Goal: Download file/media

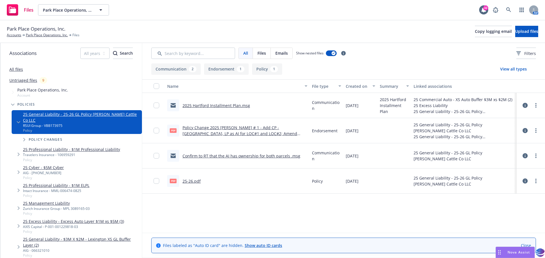
click at [190, 182] on link "25-26.pdf" at bounding box center [191, 181] width 18 height 5
click at [156, 182] on input "checkbox" at bounding box center [156, 181] width 6 height 6
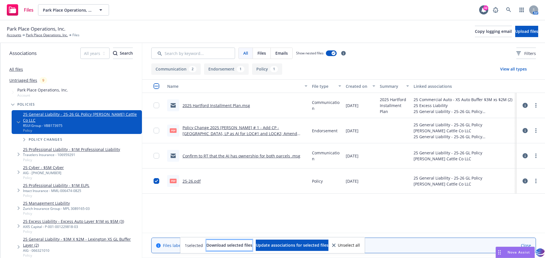
click at [207, 245] on span "Download selected files" at bounding box center [229, 245] width 46 height 5
